Goal: Navigation & Orientation: Find specific page/section

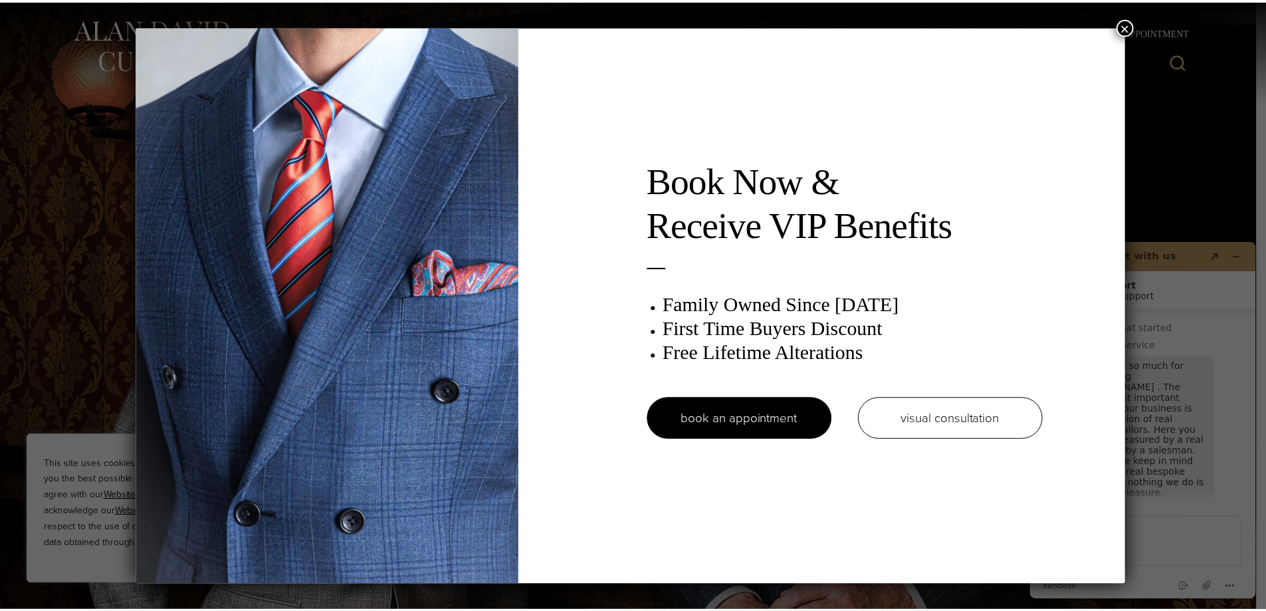
scroll to position [17, 0]
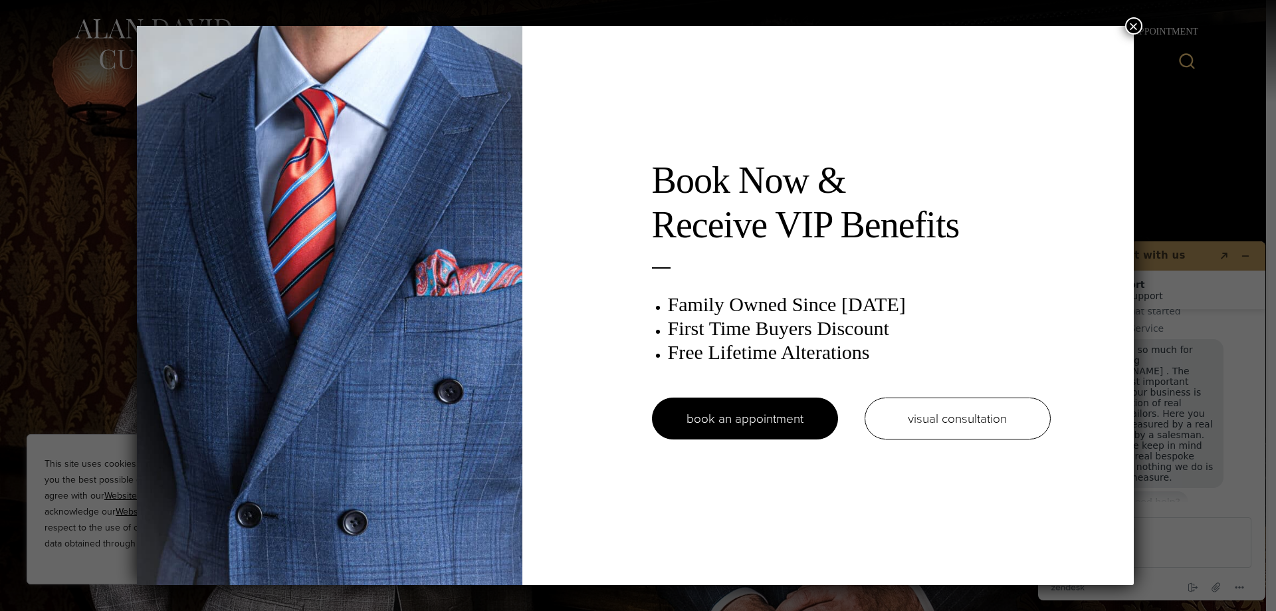
click at [1140, 26] on button "×" at bounding box center [1133, 25] width 17 height 17
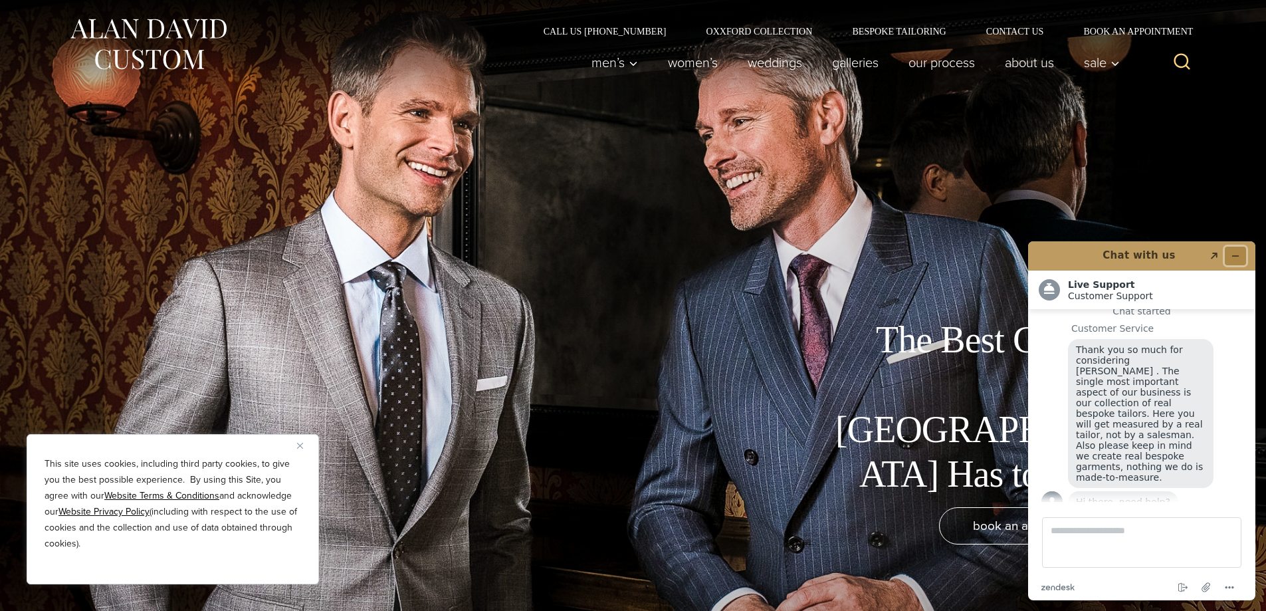
click at [1235, 259] on icon "Minimize widget" at bounding box center [1235, 255] width 9 height 9
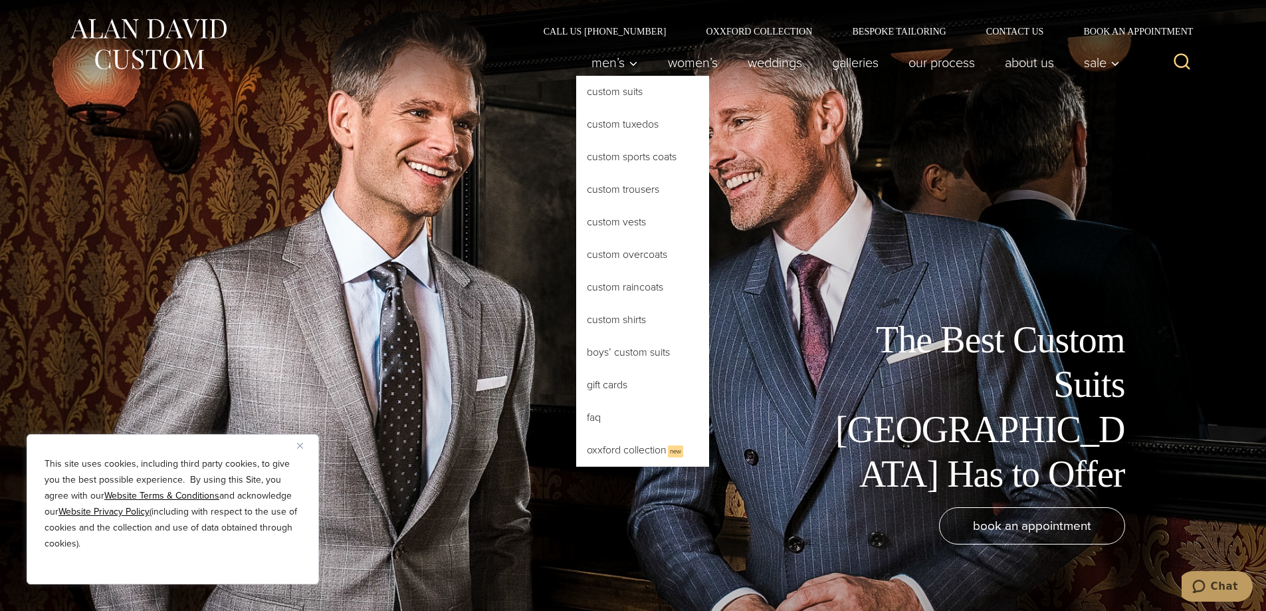
click at [615, 94] on link "Custom Suits" at bounding box center [642, 92] width 133 height 32
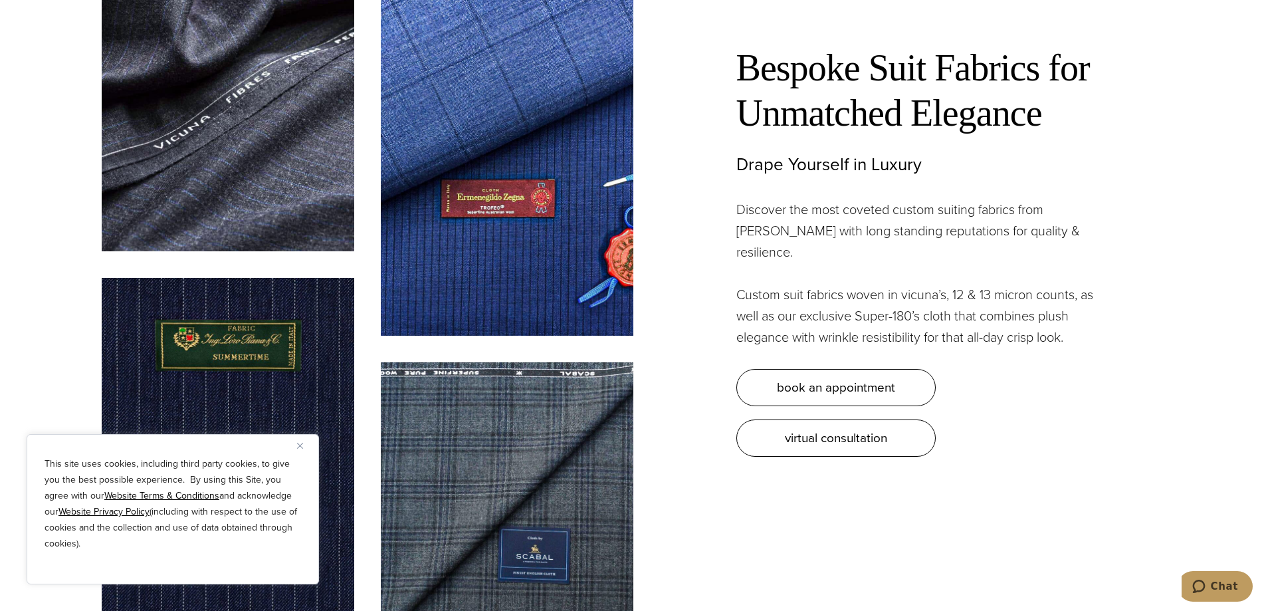
scroll to position [4054, 0]
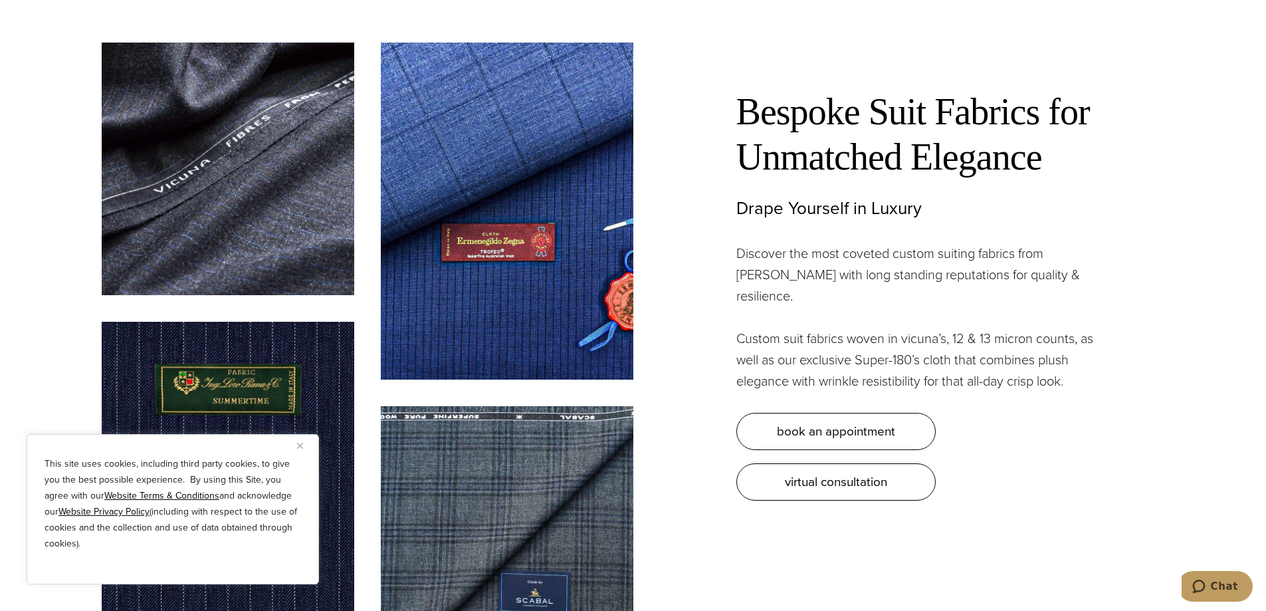
click at [300, 443] on img "Close" at bounding box center [300, 446] width 6 height 6
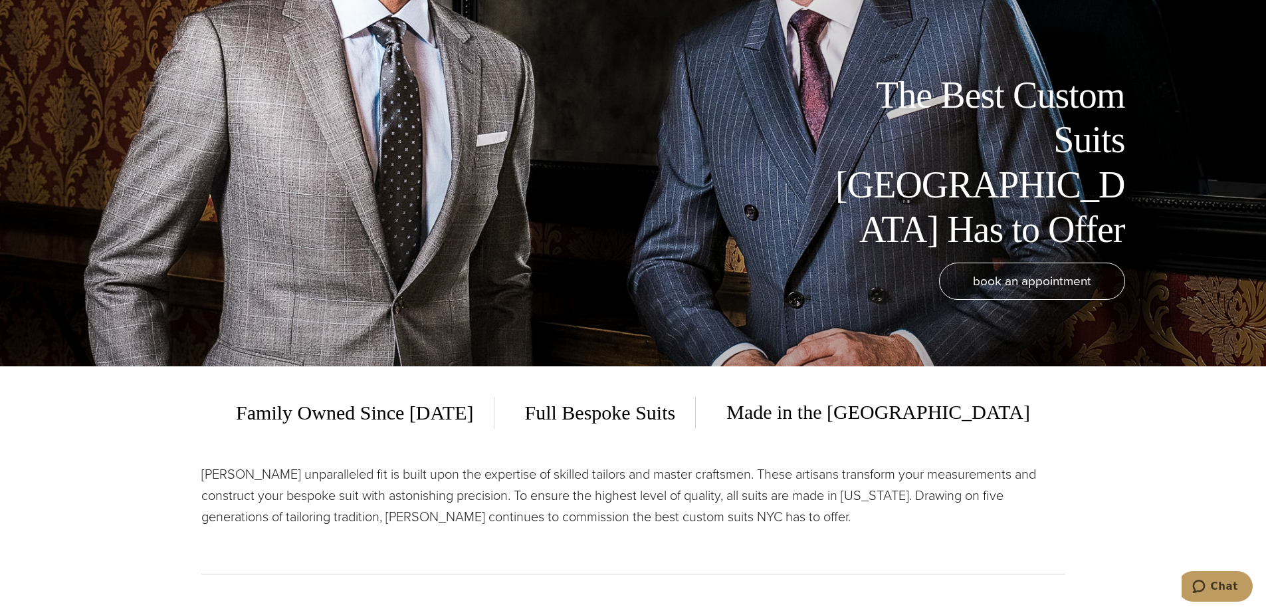
scroll to position [0, 0]
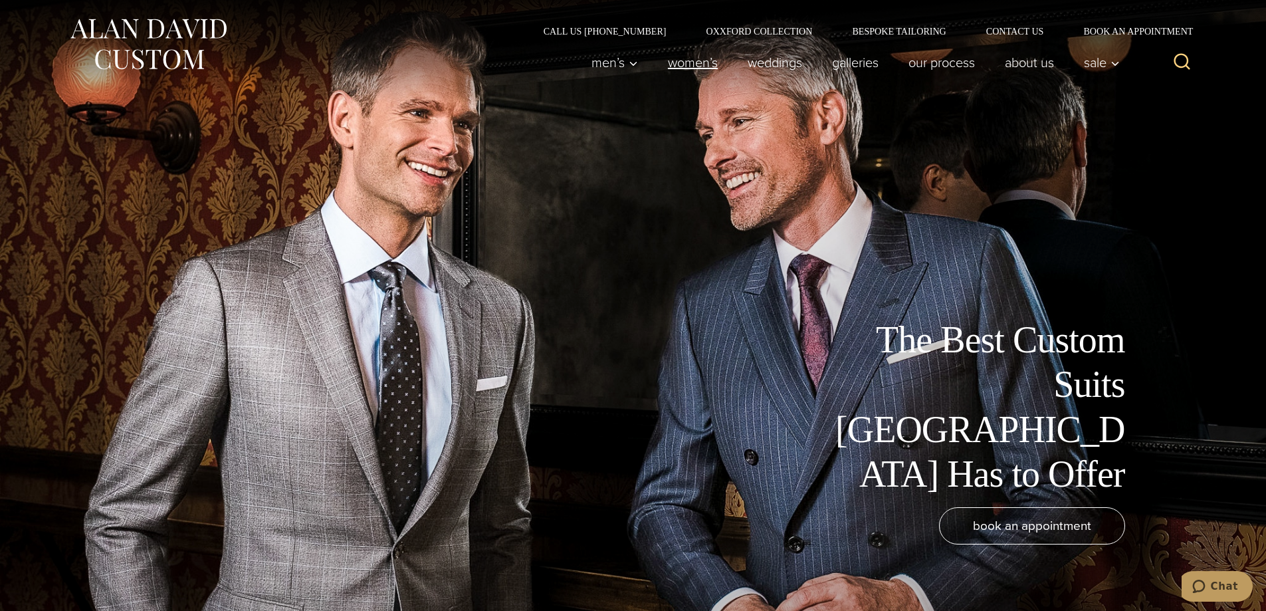
click at [682, 67] on link "Women’s" at bounding box center [693, 62] width 80 height 27
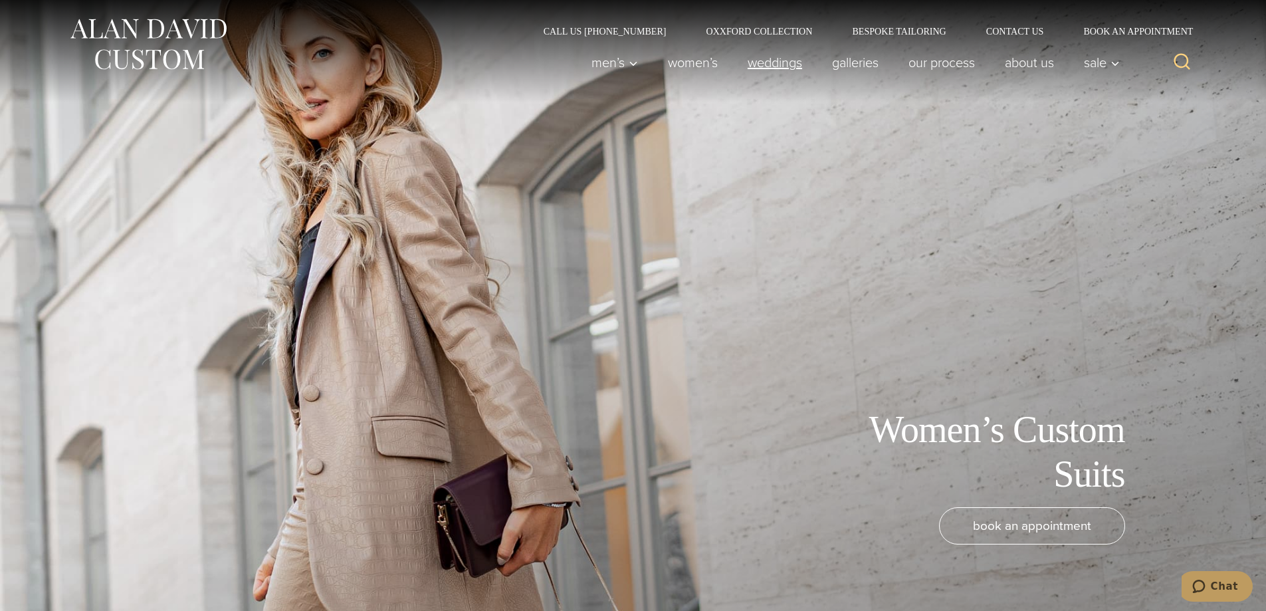
click at [784, 65] on link "weddings" at bounding box center [774, 62] width 84 height 27
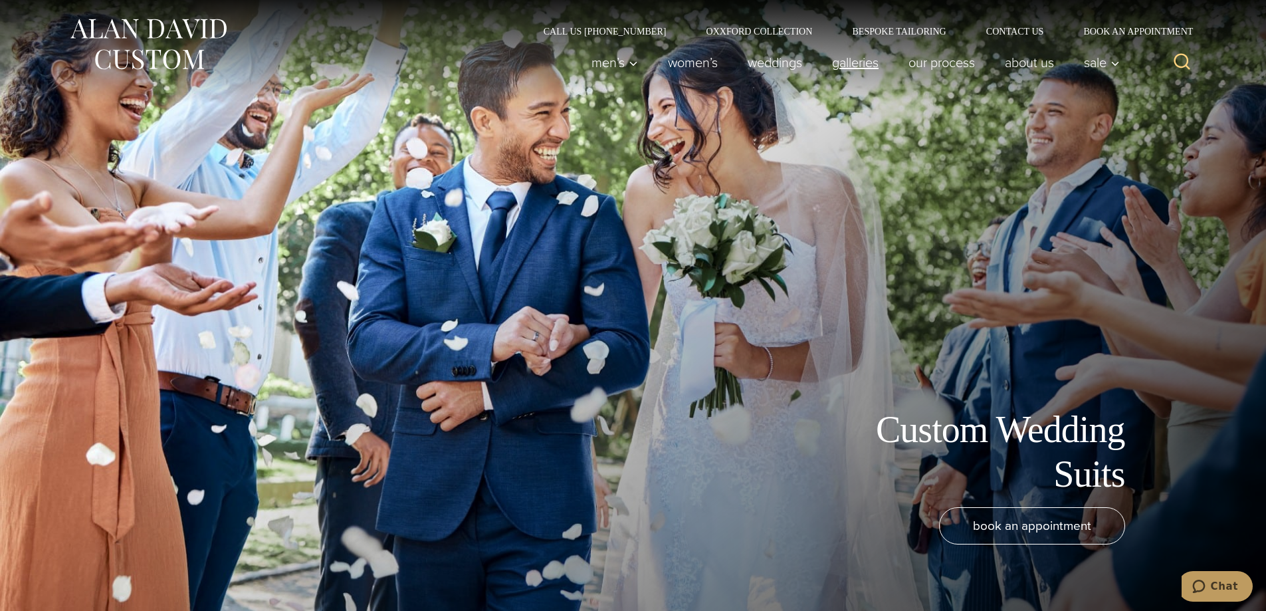
click at [835, 62] on link "Galleries" at bounding box center [855, 62] width 76 height 27
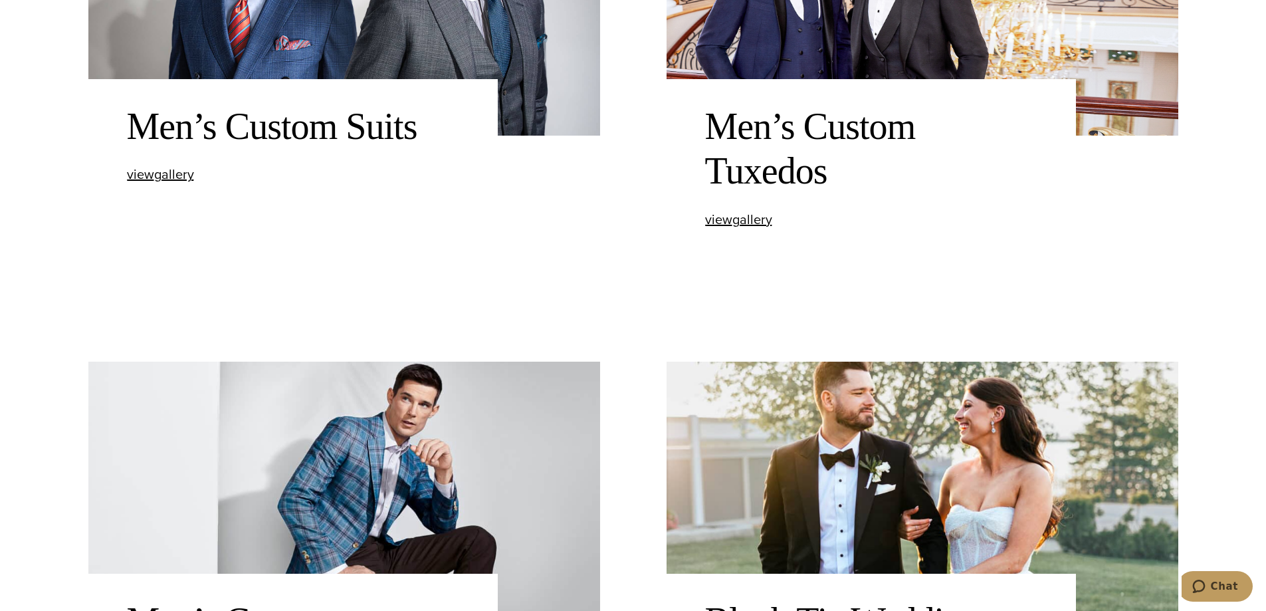
scroll to position [797, 0]
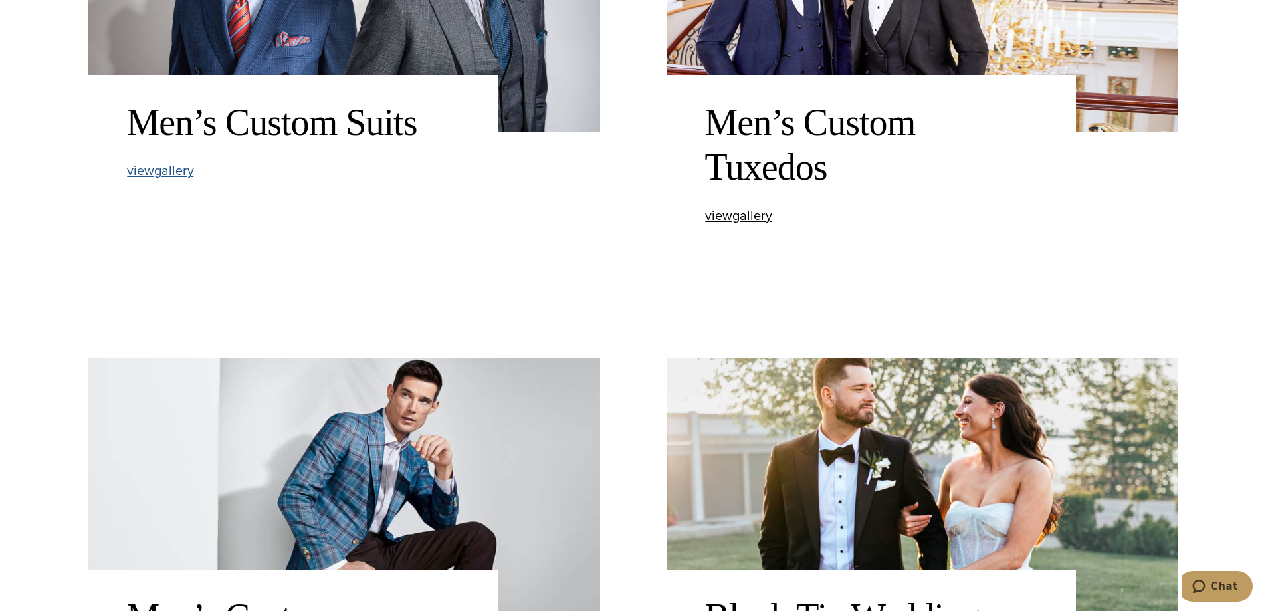
click at [179, 176] on span "view Men’s Custom Suits gallery" at bounding box center [160, 170] width 67 height 20
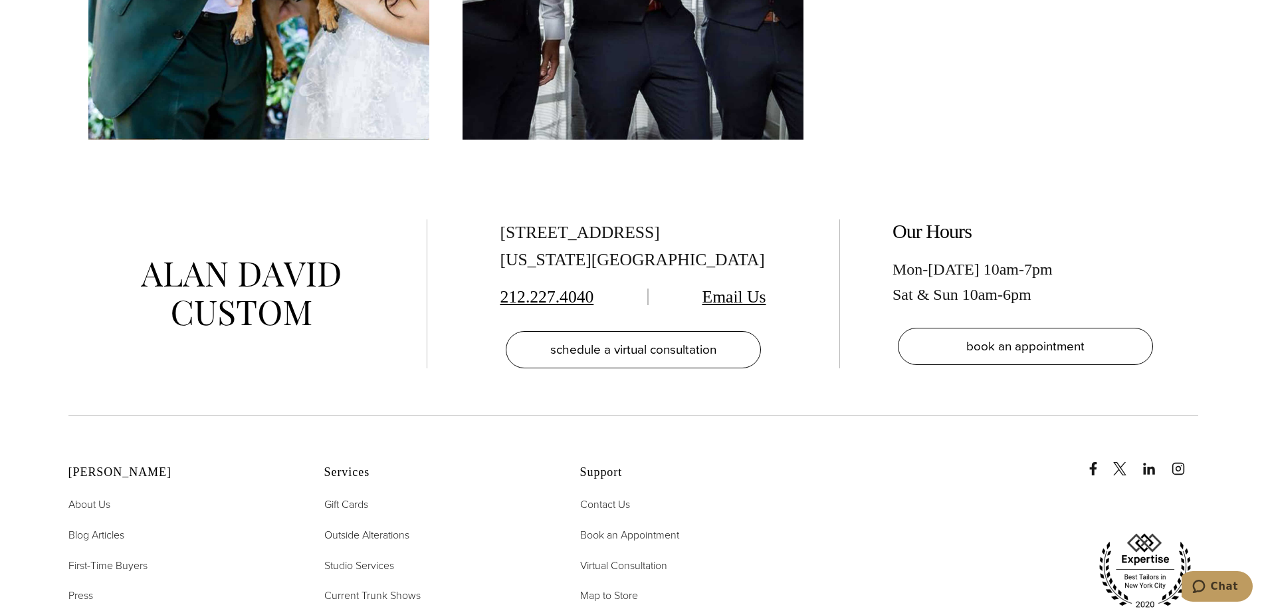
scroll to position [7243, 0]
